Goal: Task Accomplishment & Management: Manage account settings

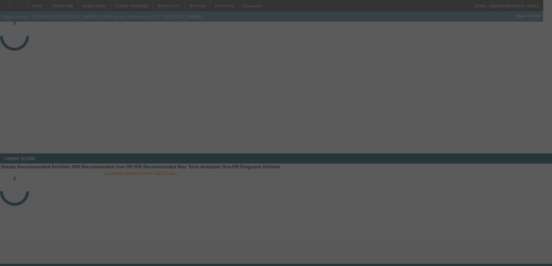
select select "4"
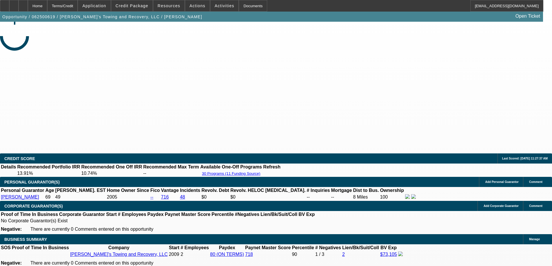
select select "0"
select select "6"
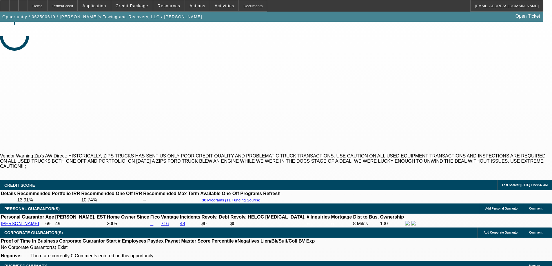
select select "1"
select select "2"
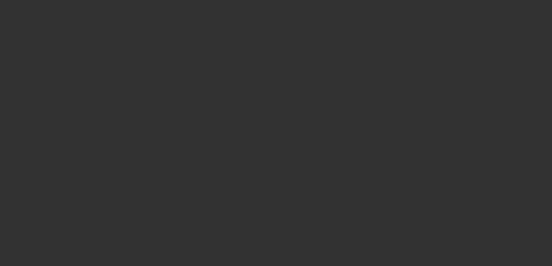
select select "3"
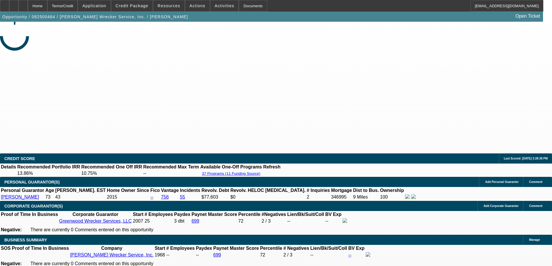
select select "0"
select select "2"
select select "0"
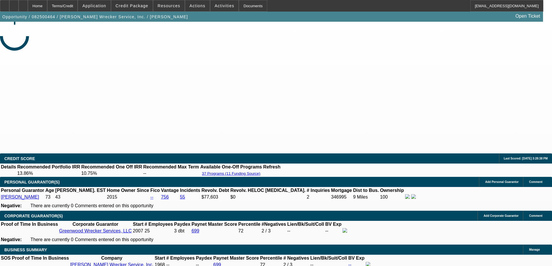
select select "1"
select select "2"
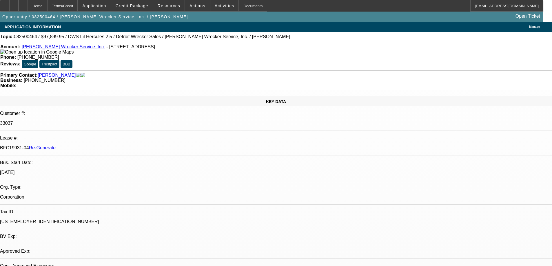
select select "6"
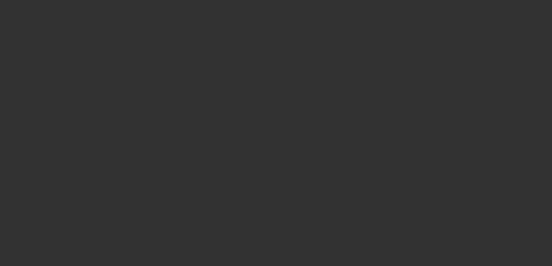
select select "3"
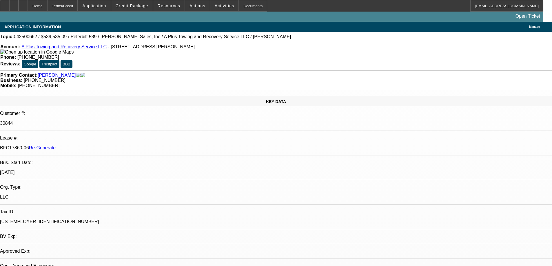
select select "0"
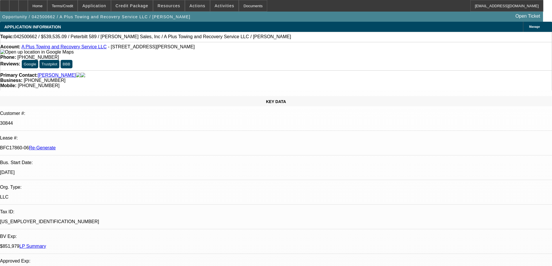
select select "6"
select select "1"
select select "2"
click at [251, 8] on div "Documents" at bounding box center [253, 6] width 28 height 12
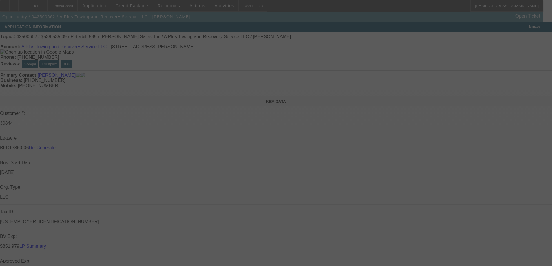
select select "3"
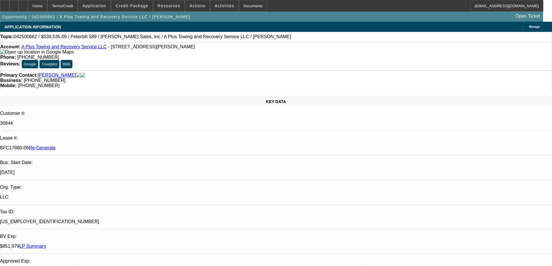
select select "0"
select select "2"
select select "0"
select select "6"
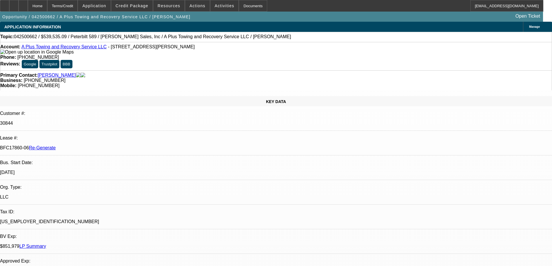
click at [174, 6] on span "Resources" at bounding box center [169, 5] width 23 height 5
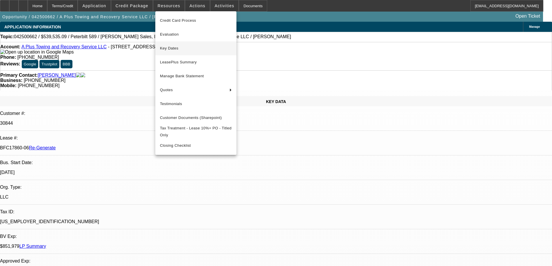
click at [175, 49] on span "Key Dates" at bounding box center [196, 48] width 72 height 7
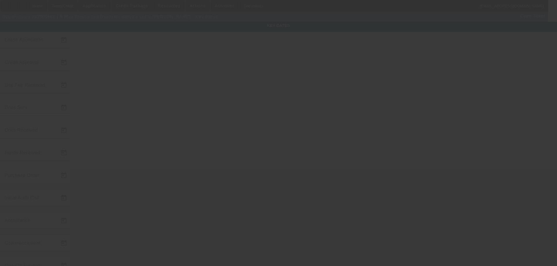
type input "4/25/2025"
type input "8/18/2025"
type input "8/26/2025"
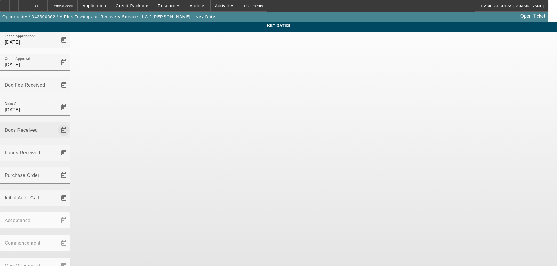
click at [71, 123] on span "Open calendar" at bounding box center [64, 130] width 14 height 14
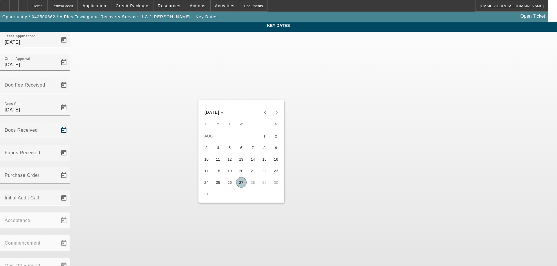
click at [243, 183] on span "27" at bounding box center [241, 182] width 10 height 10
type input "8/27/2025"
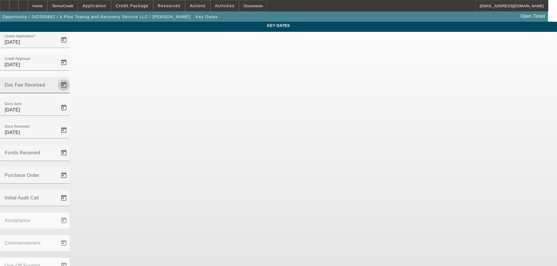
click at [71, 78] on span "Open calendar" at bounding box center [64, 85] width 14 height 14
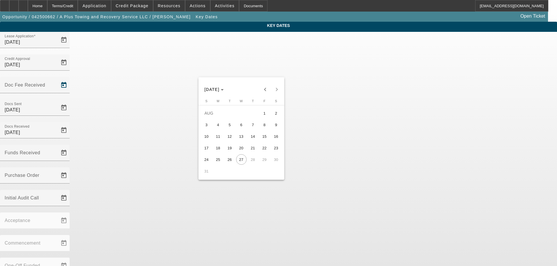
click at [231, 160] on span "26" at bounding box center [229, 159] width 10 height 10
type input "8/26/2025"
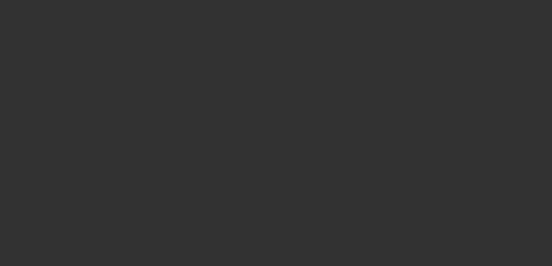
select select "3"
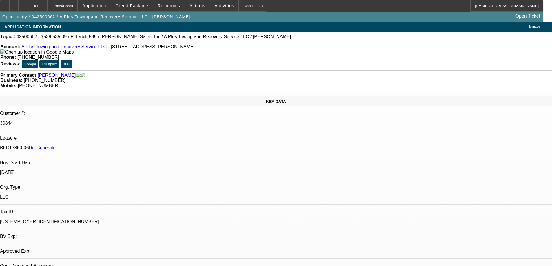
select select "0"
select select "2"
select select "0"
select select "6"
click at [9, 5] on div at bounding box center [4, 6] width 9 height 12
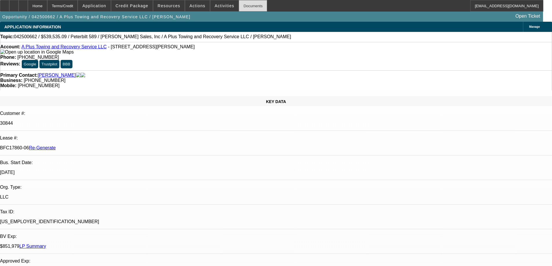
click at [241, 8] on div "Documents" at bounding box center [253, 6] width 28 height 12
click at [210, 3] on span at bounding box center [224, 6] width 28 height 14
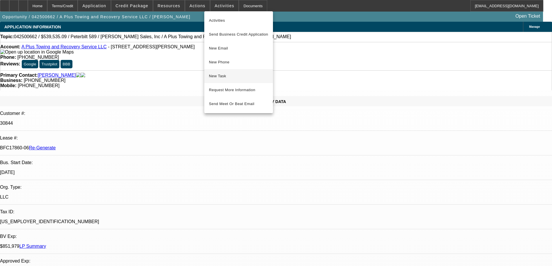
click at [221, 71] on button "New Task" at bounding box center [238, 76] width 69 height 14
